Goal: Information Seeking & Learning: Learn about a topic

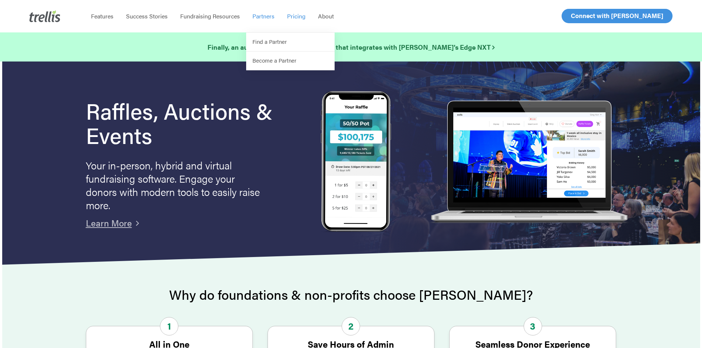
click at [297, 17] on span "Pricing" at bounding box center [296, 16] width 18 height 8
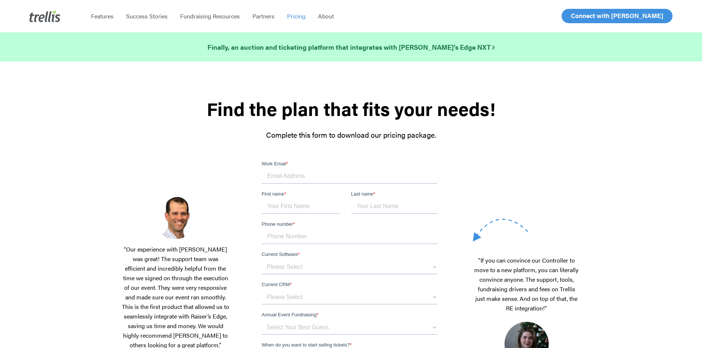
click at [105, 20] on li "Features" at bounding box center [102, 16] width 35 height 32
click at [106, 18] on span "Features" at bounding box center [102, 16] width 22 height 8
